Goal: Task Accomplishment & Management: Manage account settings

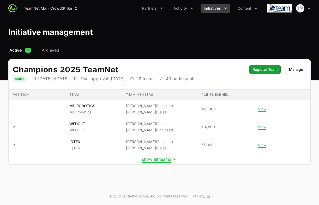
click at [151, 159] on button "show all teams" at bounding box center [159, 159] width 35 height 5
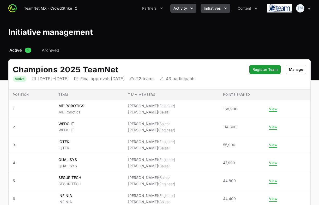
click at [181, 6] on span "Activity" at bounding box center [180, 8] width 14 height 5
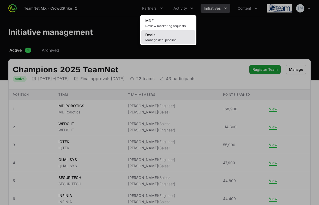
click at [160, 41] on span "Manage deal pipeline" at bounding box center [168, 40] width 46 height 4
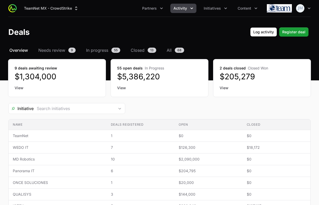
click at [52, 48] on span "Needs review" at bounding box center [51, 50] width 27 height 6
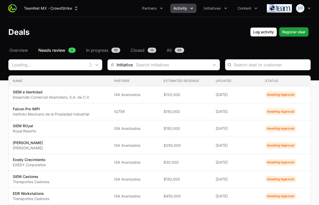
click at [96, 51] on span "In progress" at bounding box center [97, 50] width 22 height 6
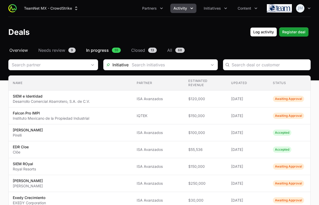
click at [19, 51] on span "Overview" at bounding box center [18, 50] width 18 height 6
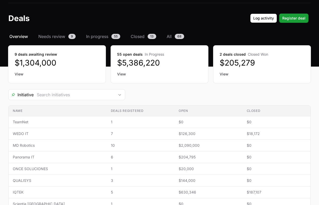
scroll to position [20, 0]
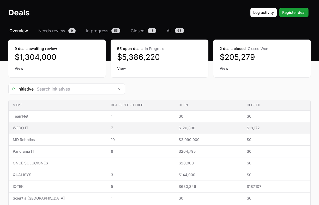
click at [66, 127] on span "WEDO IT" at bounding box center [58, 128] width 90 height 5
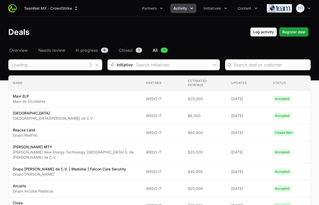
type input "WEDO IT"
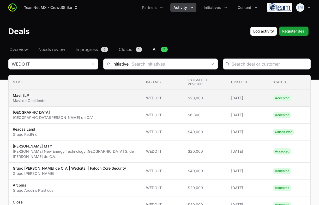
click at [96, 99] on span "Mavi ELP Mavi de Occidente" at bounding box center [75, 98] width 125 height 10
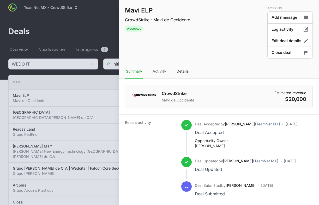
click at [180, 73] on div "Details" at bounding box center [182, 72] width 14 height 14
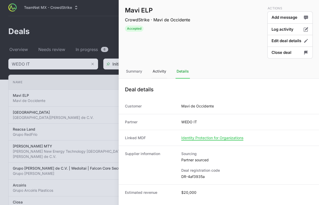
click at [165, 75] on div "Activity" at bounding box center [159, 72] width 16 height 14
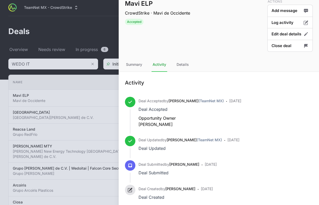
scroll to position [8, 0]
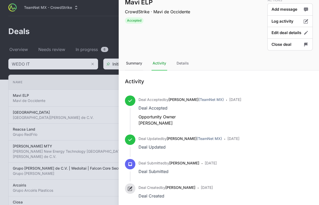
click at [132, 62] on div "Summary" at bounding box center [134, 64] width 18 height 14
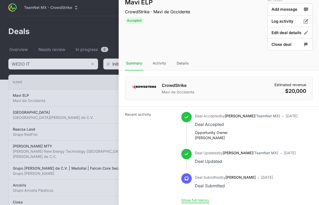
scroll to position [11, 0]
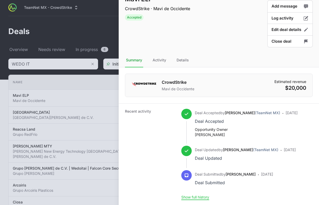
click at [95, 108] on div at bounding box center [159, 102] width 319 height 205
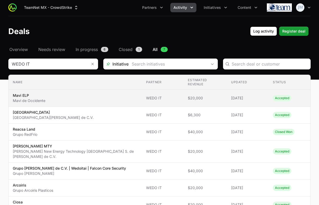
click at [268, 98] on td "Status Accepted" at bounding box center [289, 98] width 42 height 17
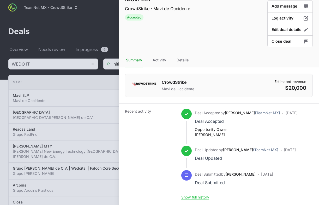
click at [91, 119] on div at bounding box center [159, 102] width 319 height 205
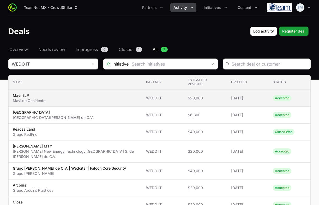
click at [195, 91] on td "Estimated revenue $20,000" at bounding box center [204, 98] width 43 height 17
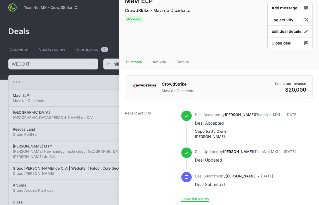
scroll to position [11, 0]
